Goal: Task Accomplishment & Management: Use online tool/utility

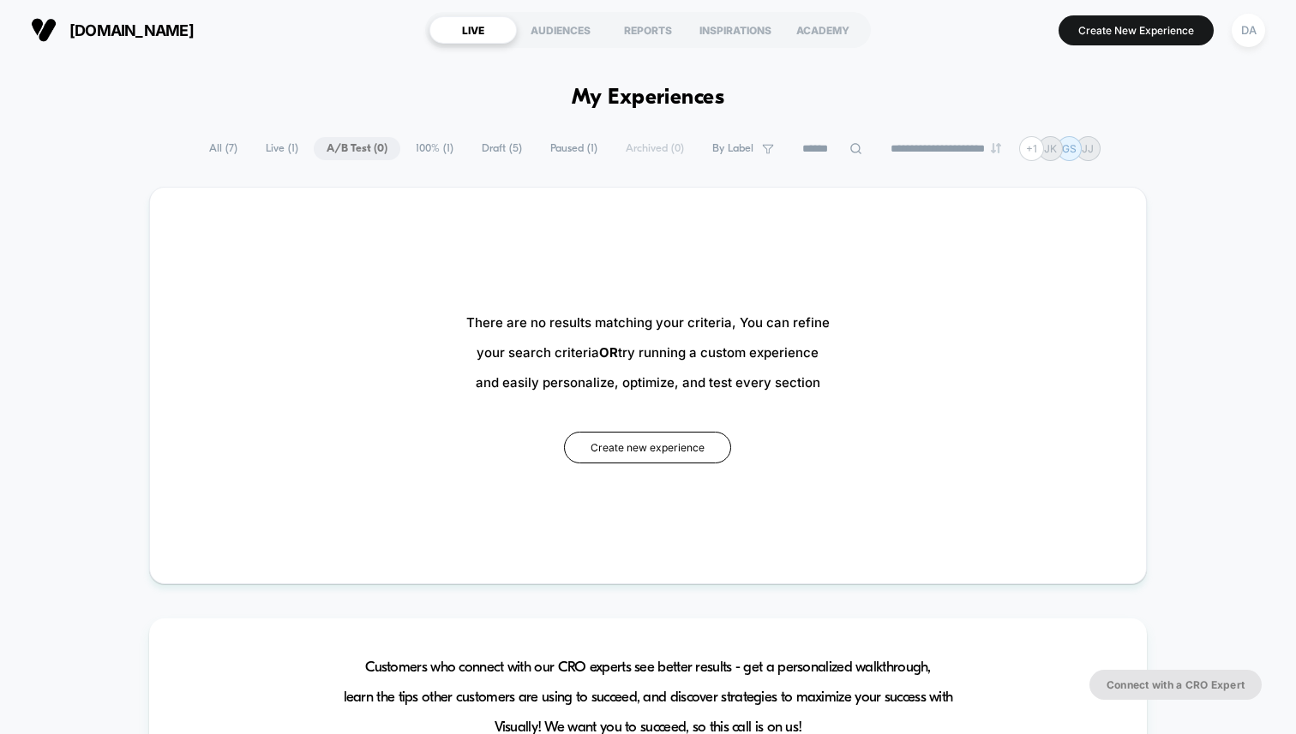
click at [537, 153] on span "Paused ( 1 )" at bounding box center [573, 148] width 73 height 23
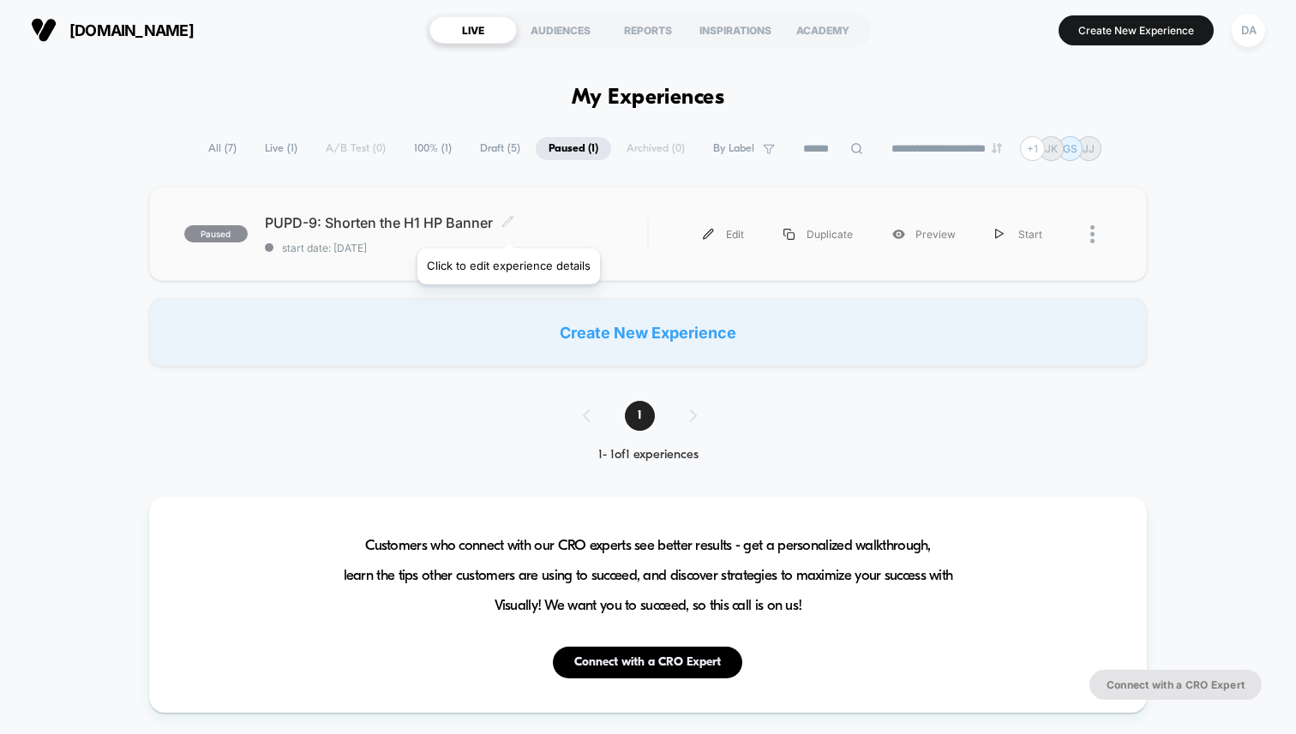
click at [507, 227] on icon at bounding box center [507, 221] width 13 height 13
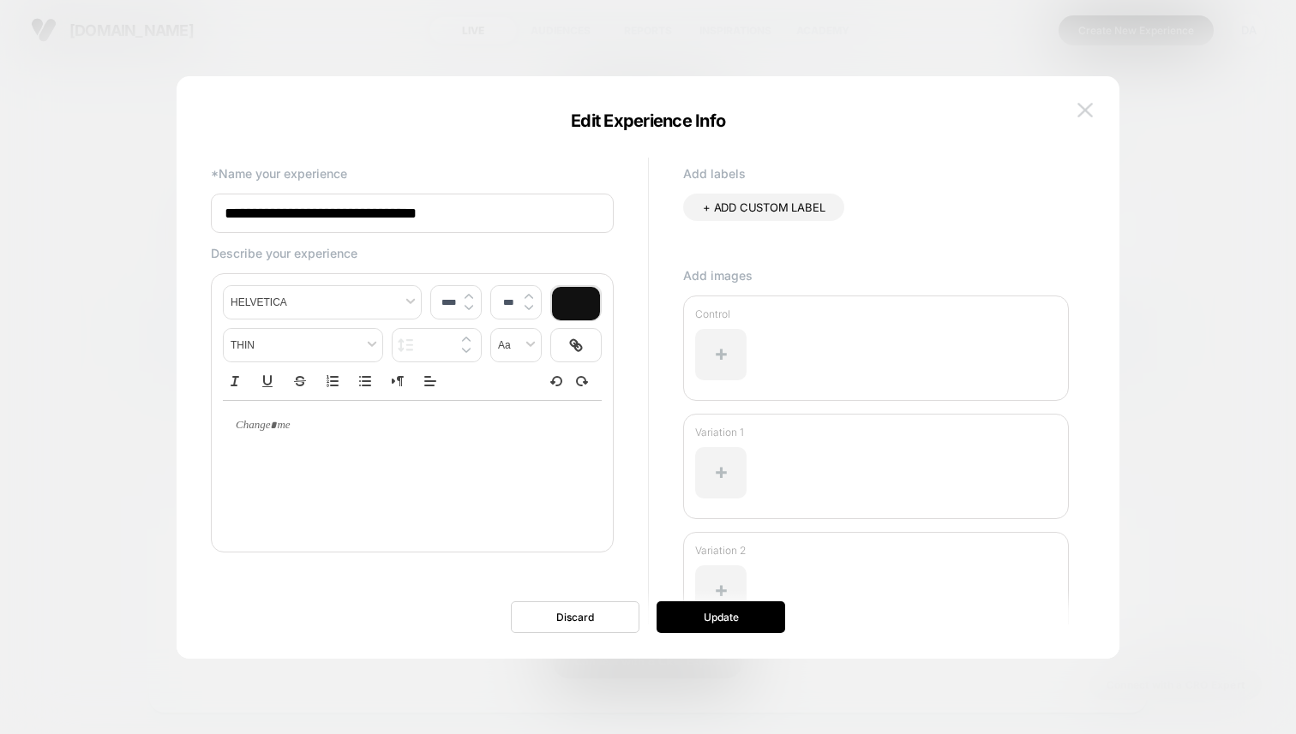
click at [1082, 112] on img at bounding box center [1084, 110] width 15 height 15
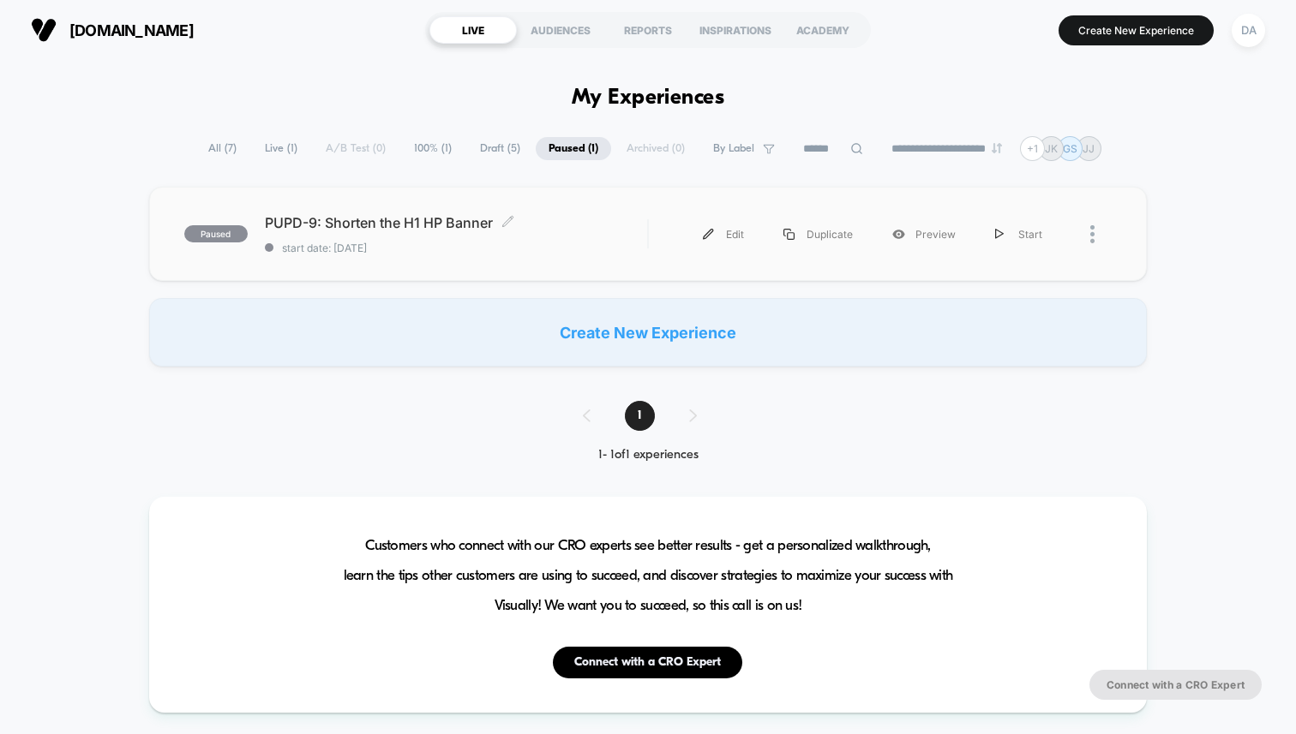
click at [608, 246] on span "start date: [DATE]" at bounding box center [456, 248] width 382 height 13
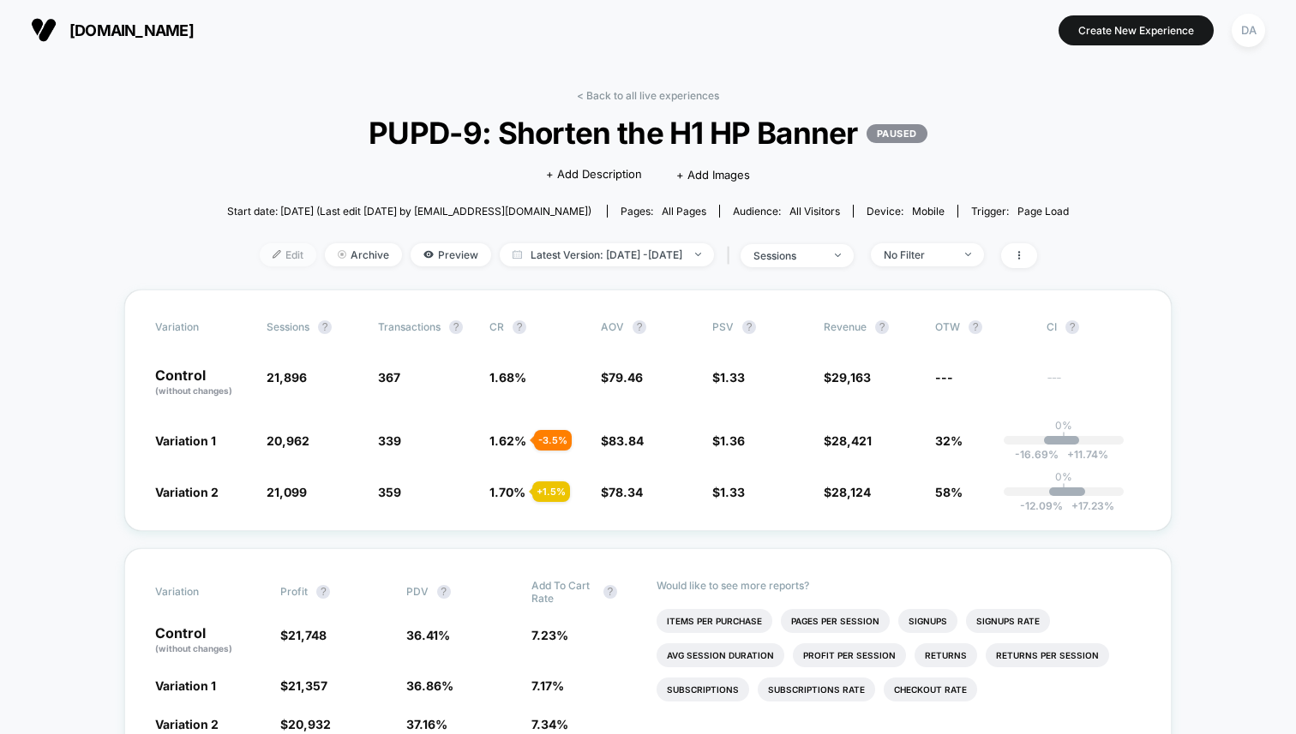
click at [260, 257] on span "Edit" at bounding box center [288, 254] width 57 height 23
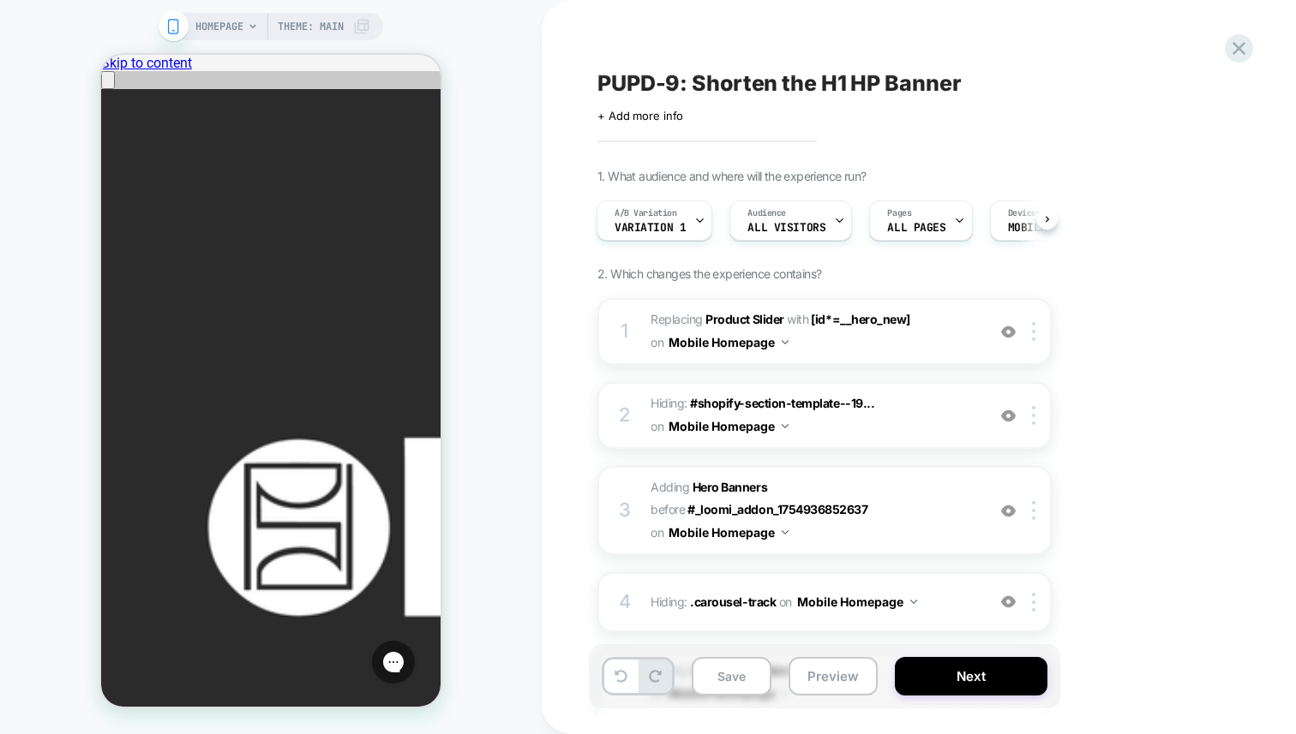
click at [694, 226] on div at bounding box center [699, 220] width 11 height 39
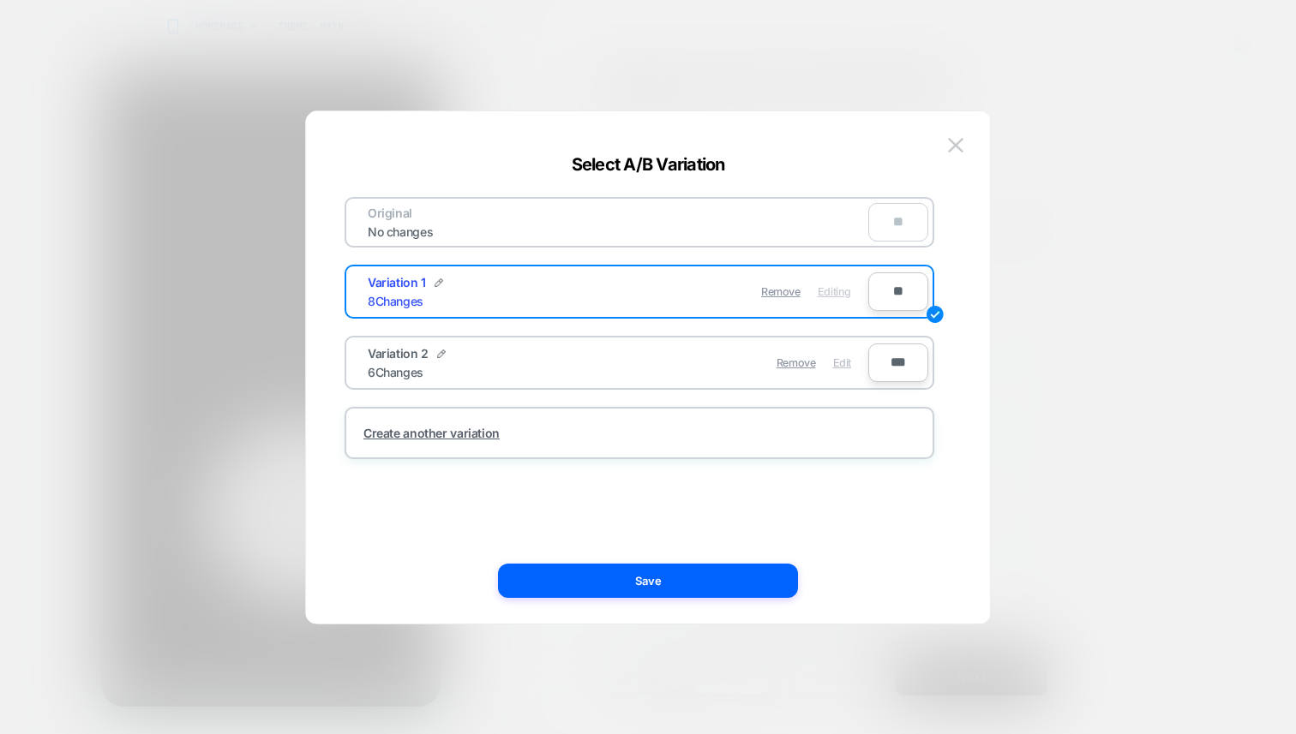
click at [840, 362] on span "Edit" at bounding box center [842, 363] width 18 height 13
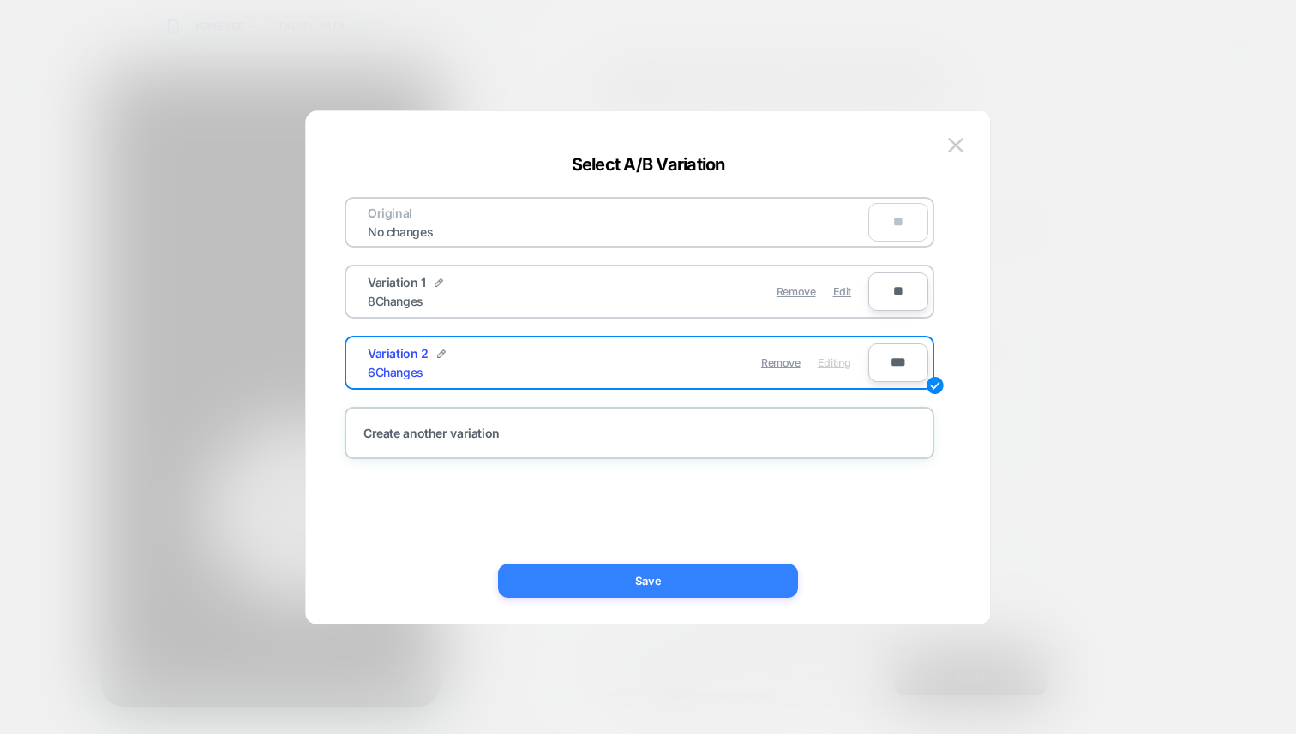
click at [649, 581] on button "Save" at bounding box center [648, 581] width 300 height 34
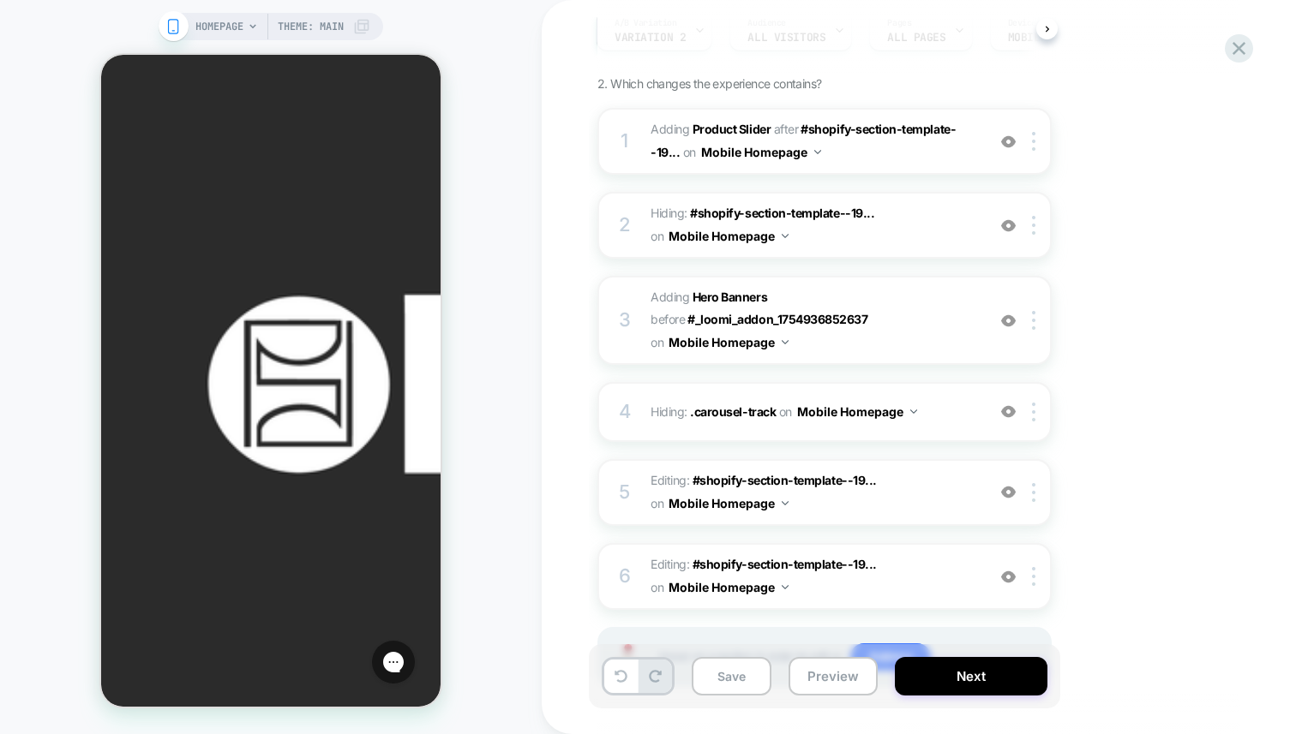
scroll to position [201, 0]
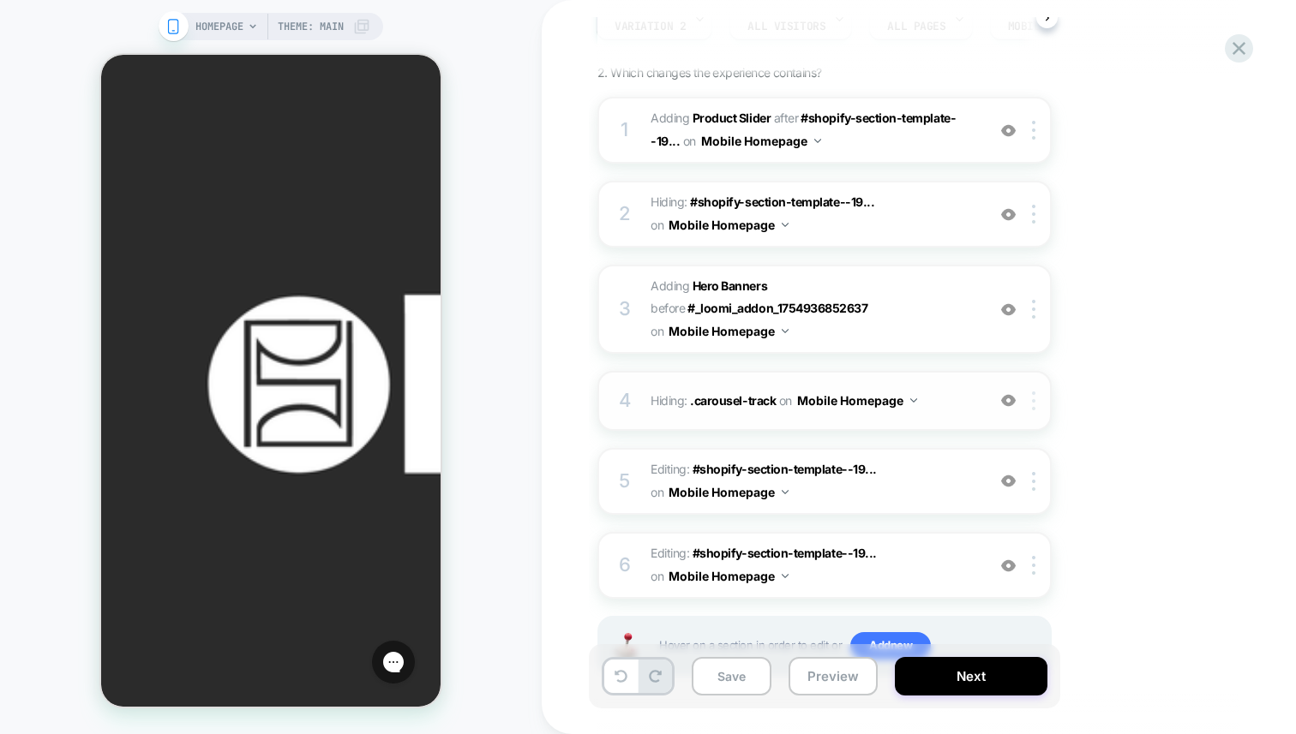
click at [1029, 405] on div at bounding box center [1036, 401] width 28 height 19
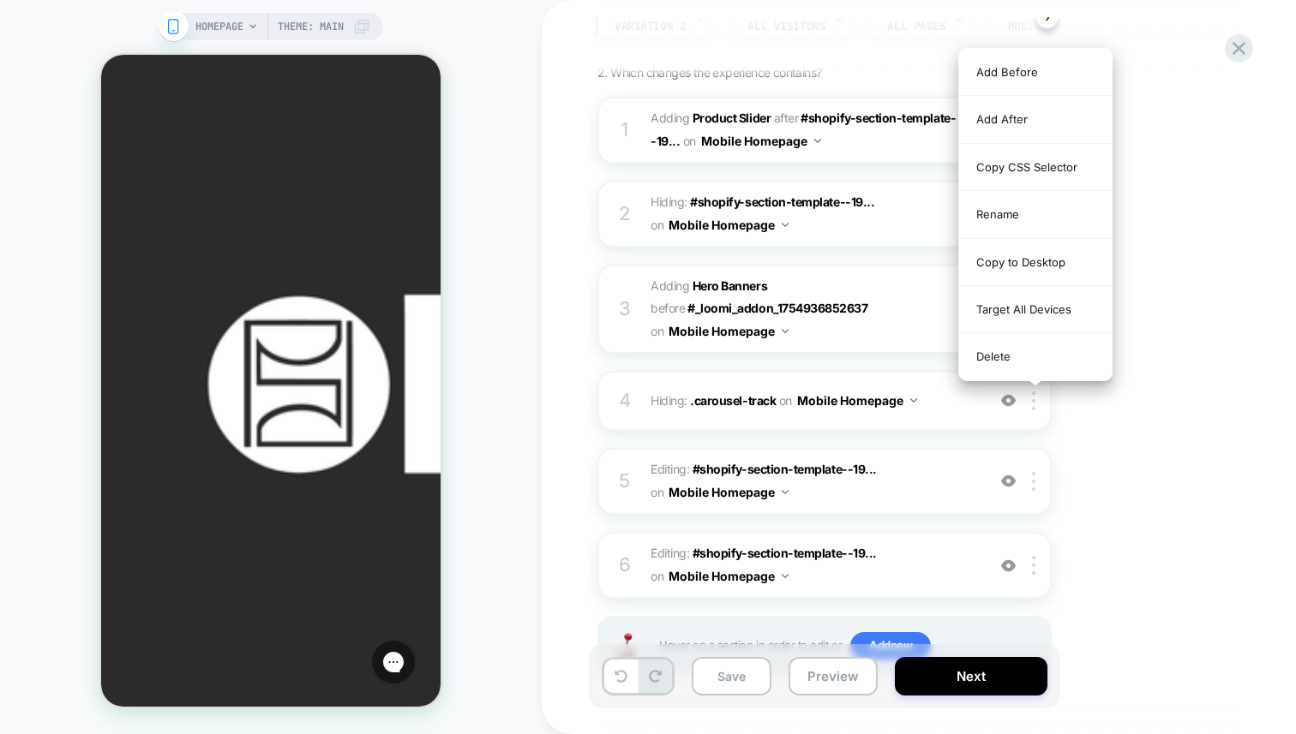
drag, startPoint x: 1006, startPoint y: 361, endPoint x: 1109, endPoint y: 459, distance: 142.4
click at [1109, 459] on div "1. What audience and where will the experience run? A/B Variation Variation 2 A…" at bounding box center [910, 343] width 626 height 752
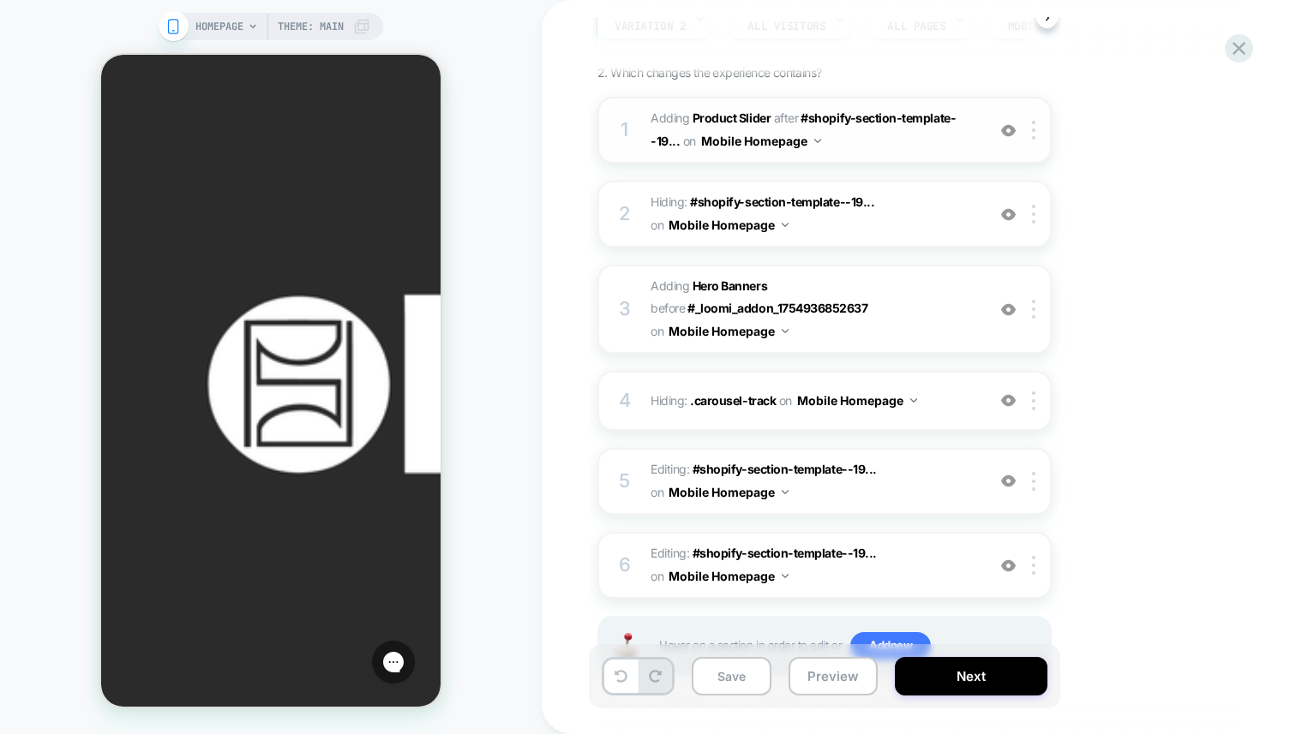
click at [1010, 128] on img at bounding box center [1008, 130] width 15 height 15
click at [1010, 407] on img at bounding box center [1008, 400] width 15 height 15
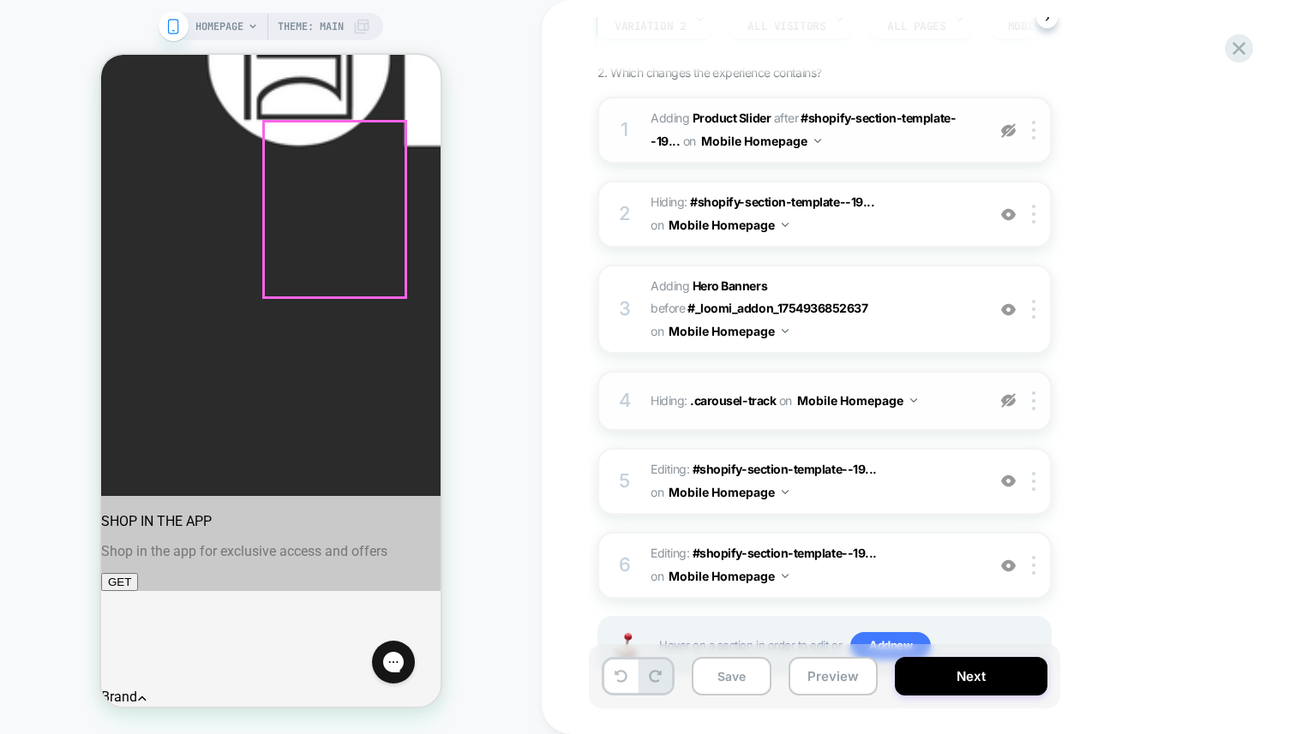
scroll to position [485, 0]
